Goal: Task Accomplishment & Management: Use online tool/utility

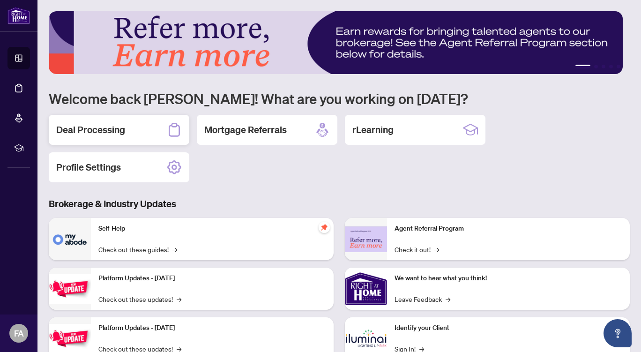
click at [135, 136] on div "Deal Processing" at bounding box center [119, 130] width 141 height 30
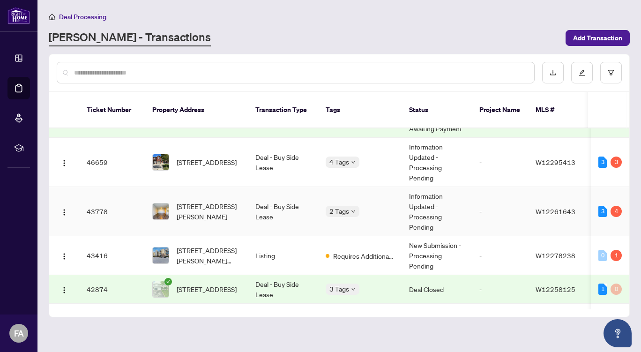
scroll to position [40, 0]
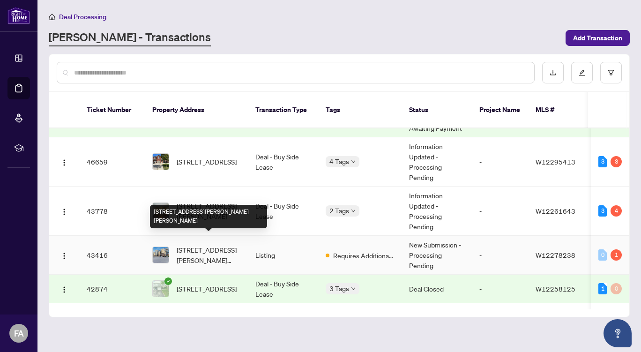
click at [220, 245] on span "[STREET_ADDRESS][PERSON_NAME][PERSON_NAME]" at bounding box center [209, 255] width 64 height 21
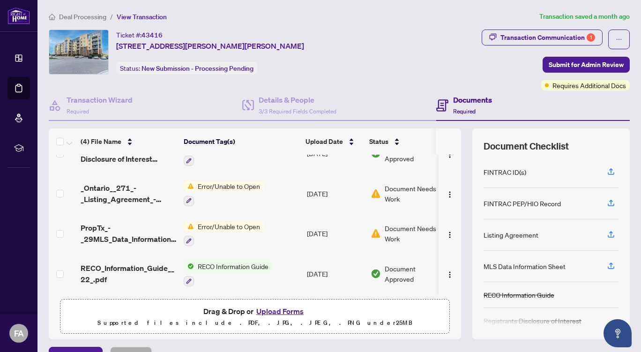
scroll to position [54, 0]
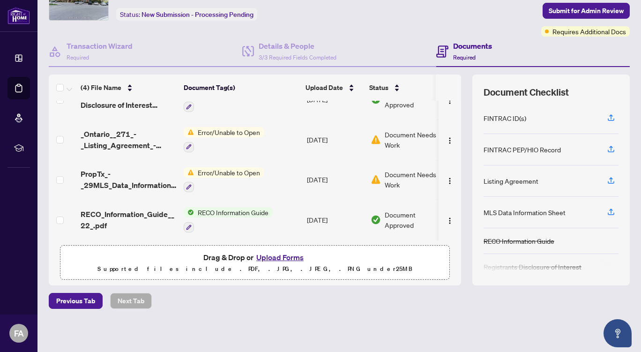
click at [270, 257] on button "Upload Forms" at bounding box center [280, 257] width 53 height 12
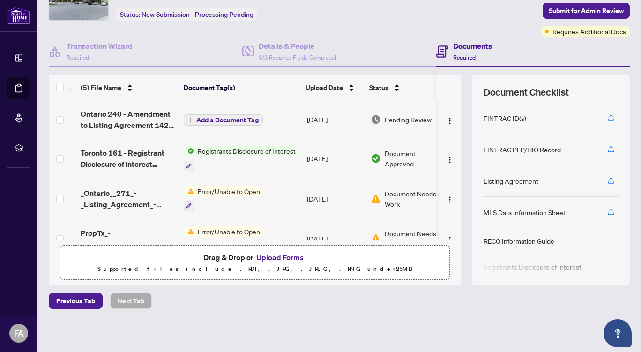
scroll to position [0, 0]
